Goal: Contribute content: Contribute content

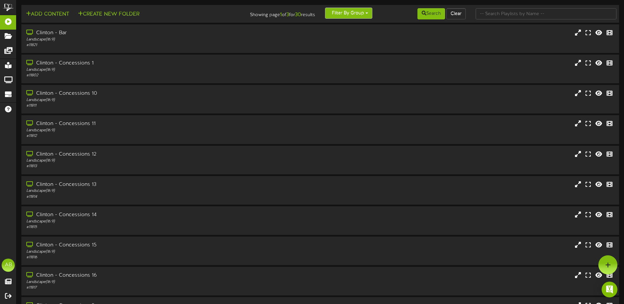
click at [364, 12] on button "Filter By Group" at bounding box center [348, 13] width 47 height 11
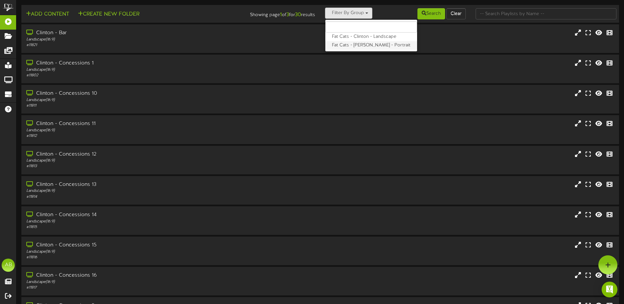
click at [360, 44] on label "Fat Cats - [PERSON_NAME] - Portrait" at bounding box center [371, 45] width 92 height 9
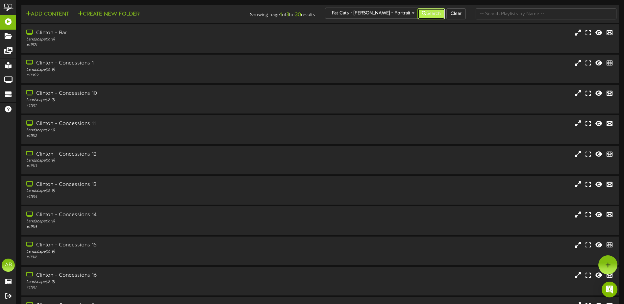
click at [423, 12] on icon at bounding box center [423, 13] width 5 height 5
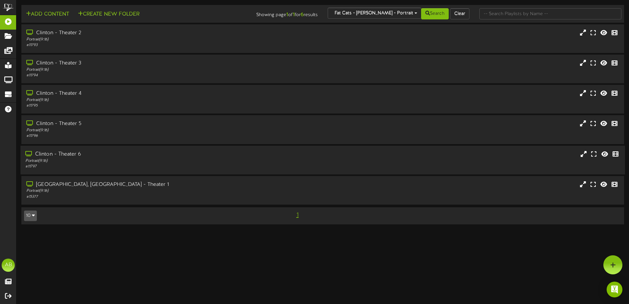
click at [92, 157] on div "Clinton - Theater 6" at bounding box center [146, 154] width 242 height 8
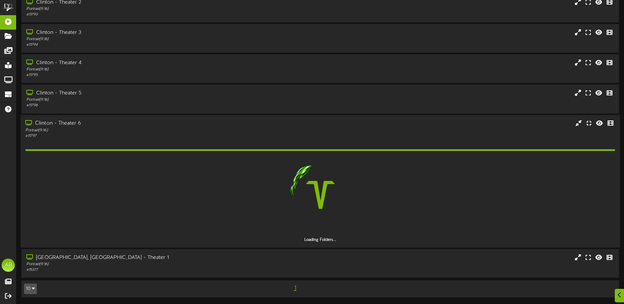
scroll to position [12, 0]
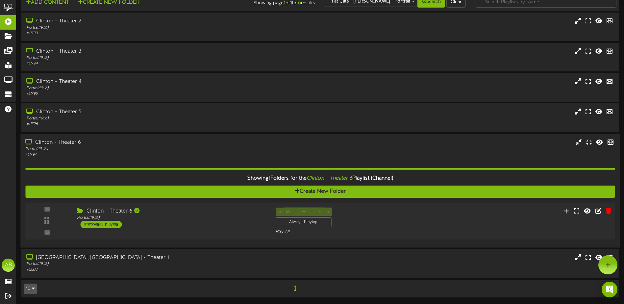
click at [397, 215] on div "S M T W T F S Always Playing Play All" at bounding box center [345, 220] width 149 height 27
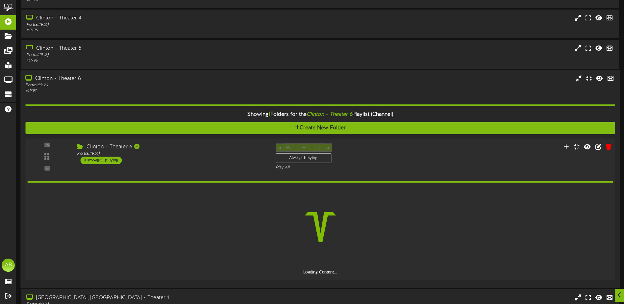
scroll to position [78, 0]
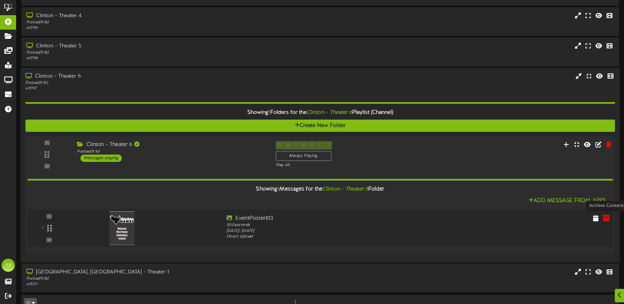
click at [605, 216] on icon at bounding box center [605, 217] width 7 height 7
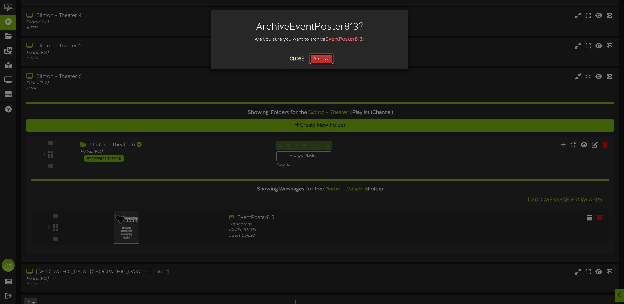
click at [322, 61] on button "Archive" at bounding box center [321, 58] width 24 height 11
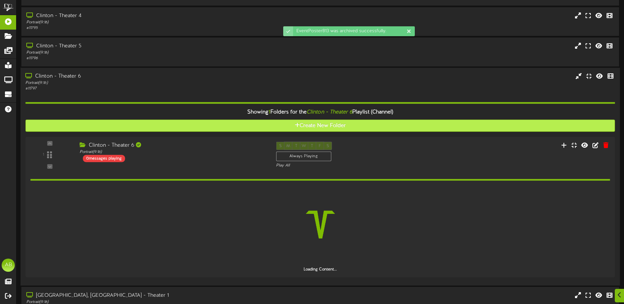
scroll to position [70, 0]
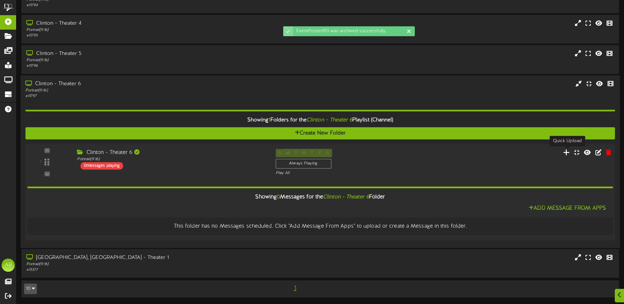
click at [567, 150] on icon at bounding box center [566, 151] width 7 height 7
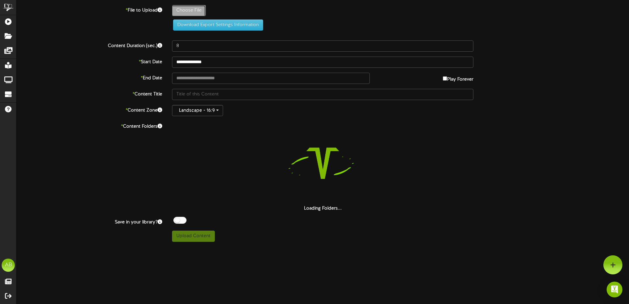
type input "**********"
type input "Weapons1"
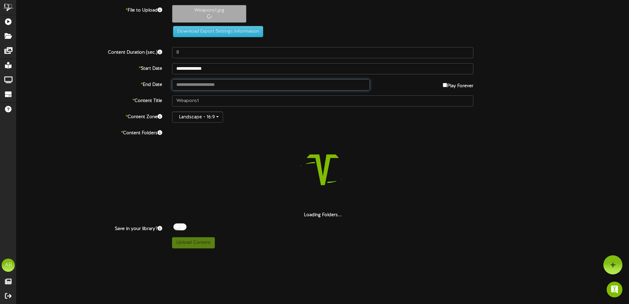
click at [341, 84] on input "text" at bounding box center [271, 84] width 198 height 11
type input "**********"
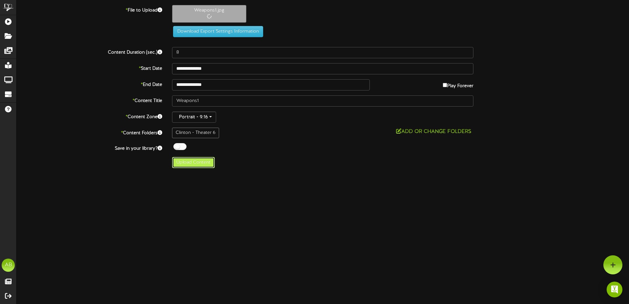
click at [203, 161] on button "Upload Content" at bounding box center [193, 162] width 43 height 11
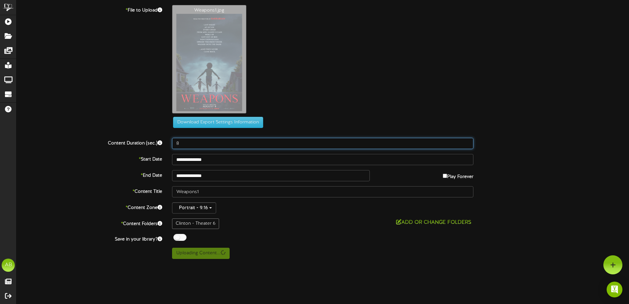
click at [283, 145] on input "8" at bounding box center [322, 143] width 301 height 11
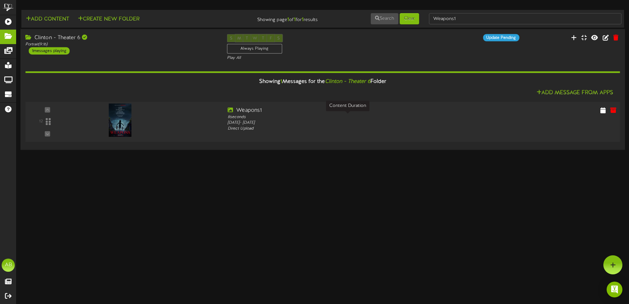
click at [330, 115] on div "8 seconds" at bounding box center [348, 117] width 240 height 6
click at [602, 108] on icon at bounding box center [602, 109] width 6 height 7
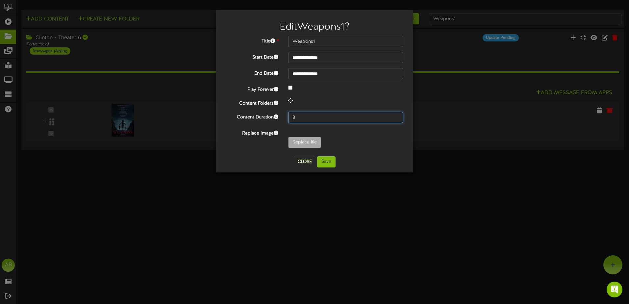
click at [300, 113] on input "8" at bounding box center [345, 117] width 115 height 11
drag, startPoint x: 304, startPoint y: 124, endPoint x: 300, endPoint y: 121, distance: 4.3
click at [299, 123] on div "**********" at bounding box center [314, 93] width 177 height 115
drag, startPoint x: 302, startPoint y: 116, endPoint x: 283, endPoint y: 116, distance: 18.4
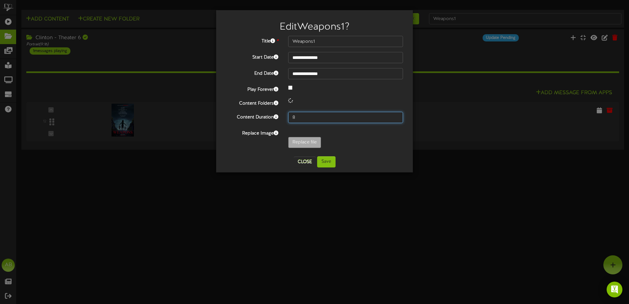
click at [283, 116] on div "8" at bounding box center [345, 117] width 125 height 11
type input "500"
click at [325, 160] on button "Save" at bounding box center [326, 161] width 18 height 11
